Goal: Information Seeking & Learning: Learn about a topic

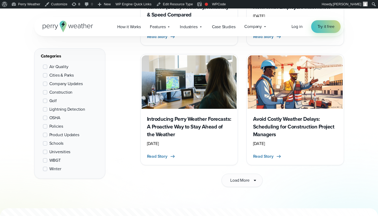
scroll to position [822, 0]
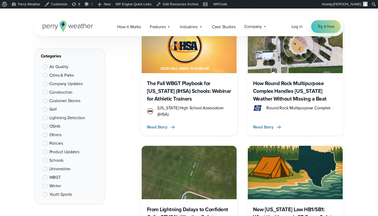
scroll to position [382, 0]
